Goal: Information Seeking & Learning: Learn about a topic

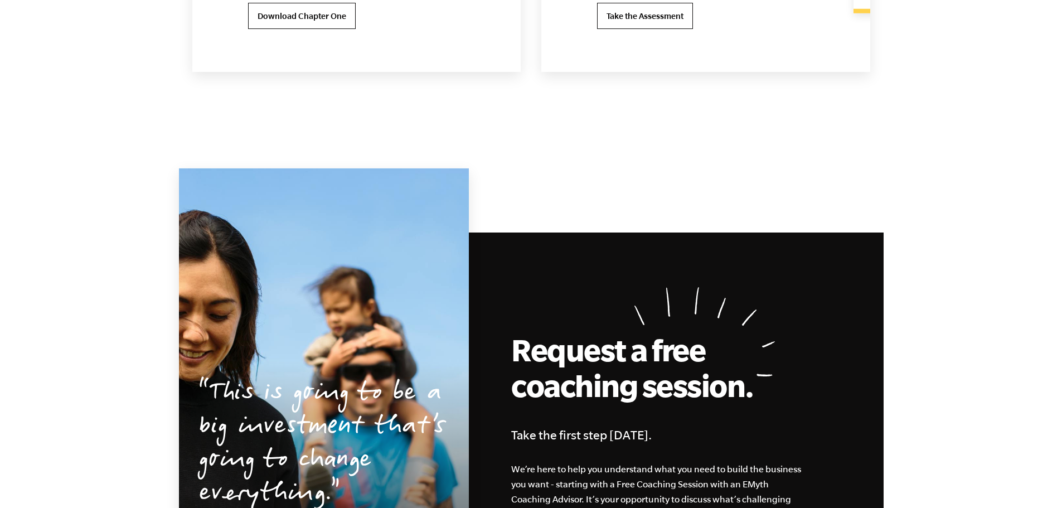
scroll to position [2842, 0]
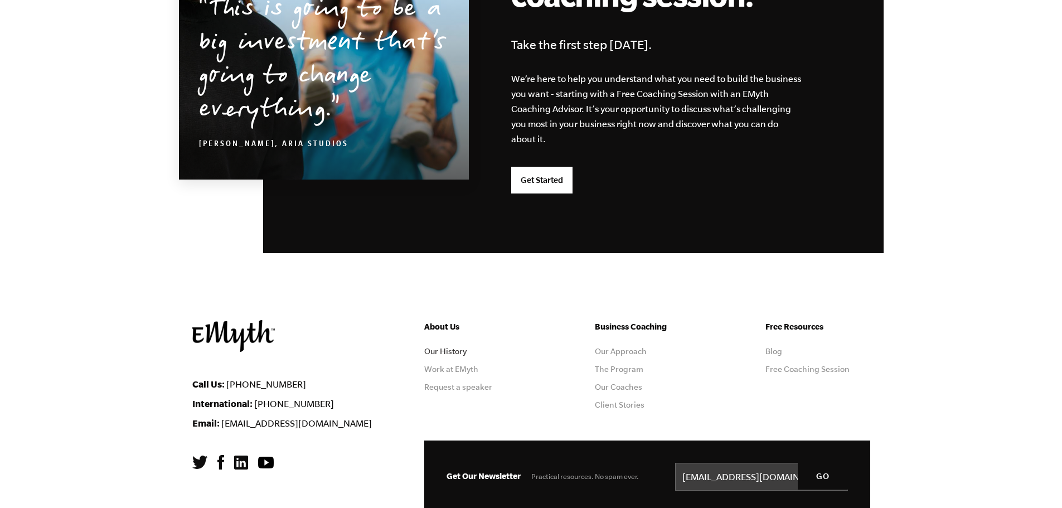
click at [459, 351] on link "Our History" at bounding box center [445, 351] width 42 height 9
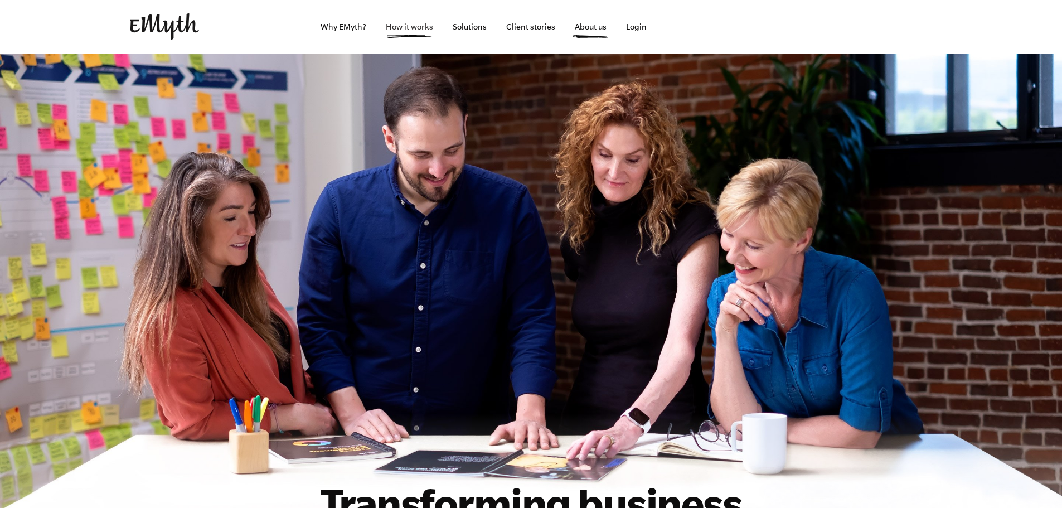
click at [420, 28] on link "How it works" at bounding box center [409, 27] width 65 height 54
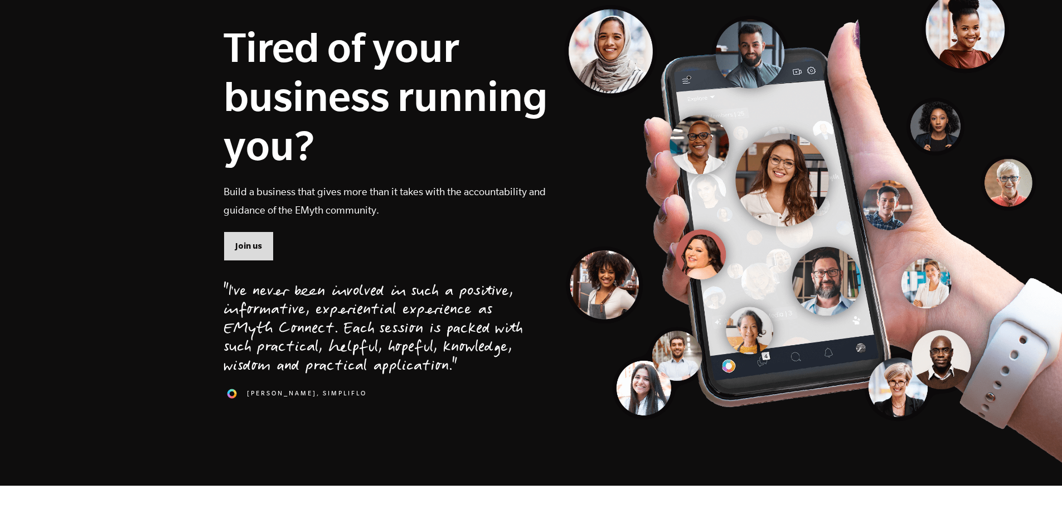
click at [247, 247] on span "Join us" at bounding box center [248, 246] width 27 height 12
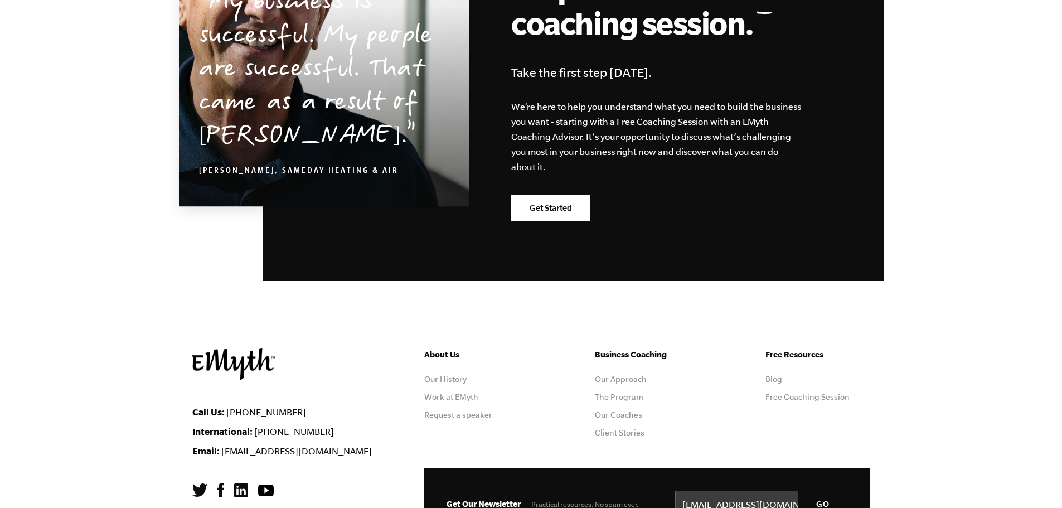
scroll to position [5497, 0]
